Goal: Check status

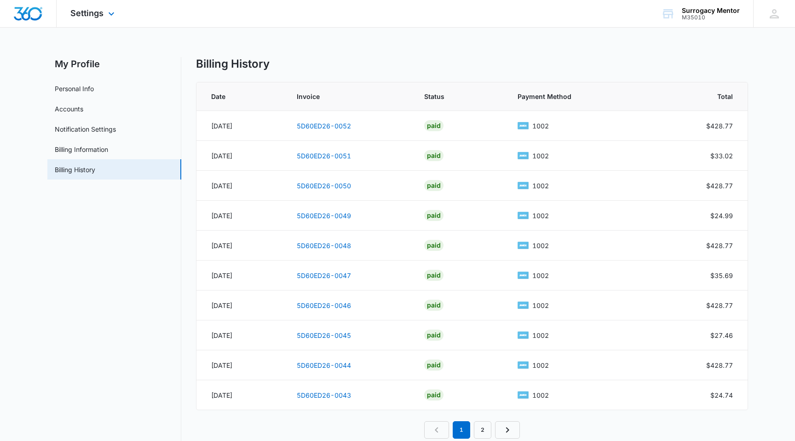
click at [40, 17] on img "Dashboard" at bounding box center [27, 14] width 29 height 14
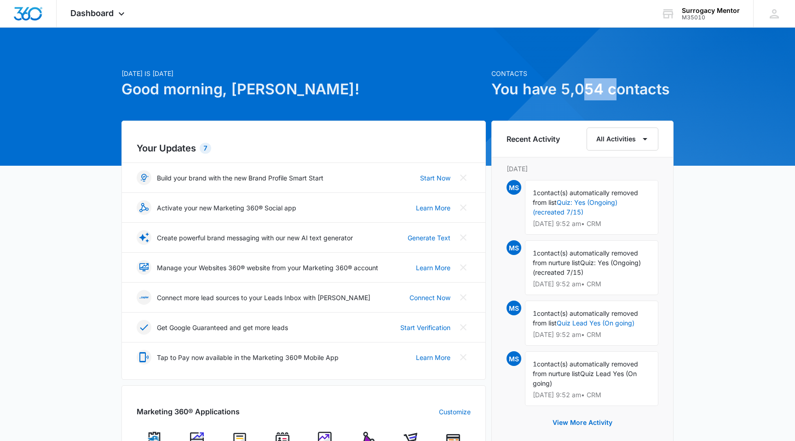
drag, startPoint x: 580, startPoint y: 91, endPoint x: 617, endPoint y: 91, distance: 36.8
click at [617, 91] on h1 "You have 5,054 contacts" at bounding box center [582, 89] width 182 height 22
click at [638, 90] on h1 "You have 5,054 contacts" at bounding box center [582, 89] width 182 height 22
drag, startPoint x: 583, startPoint y: 90, endPoint x: 525, endPoint y: 88, distance: 58.0
click at [525, 88] on h1 "You have 5,054 contacts" at bounding box center [582, 89] width 182 height 22
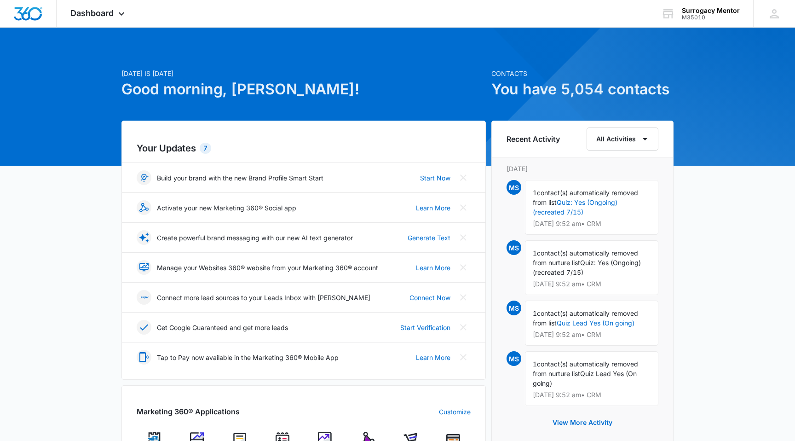
click at [589, 88] on h1 "You have 5,054 contacts" at bounding box center [582, 89] width 182 height 22
drag, startPoint x: 601, startPoint y: 88, endPoint x: 561, endPoint y: 88, distance: 40.0
click at [561, 88] on h1 "You have 5,054 contacts" at bounding box center [582, 89] width 182 height 22
